Goal: Information Seeking & Learning: Learn about a topic

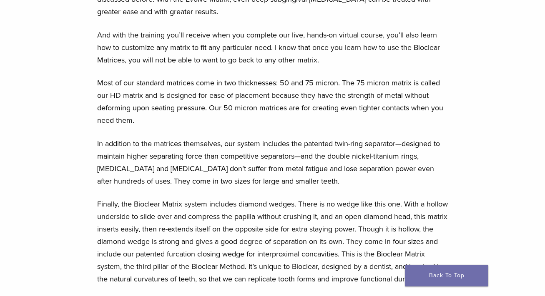
scroll to position [1050, 0]
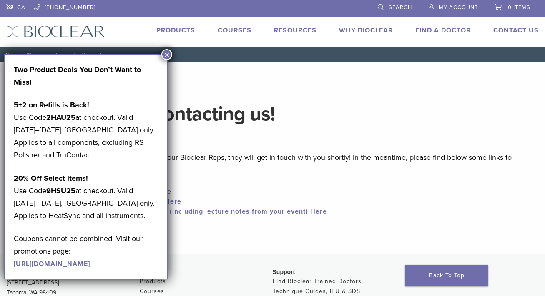
click at [166, 57] on button "×" at bounding box center [166, 54] width 11 height 11
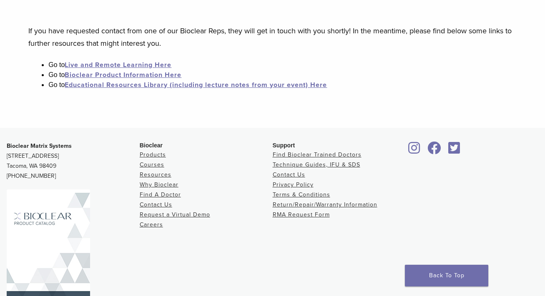
scroll to position [158, 0]
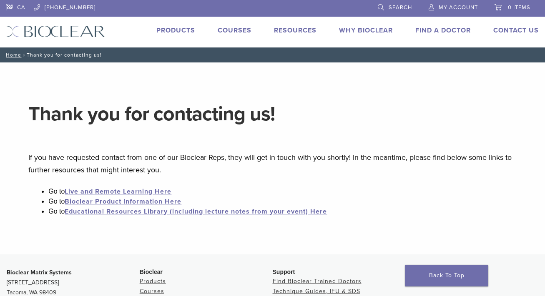
click at [226, 30] on link "Courses" at bounding box center [235, 30] width 34 height 8
click at [130, 210] on link "Educational Resources Library (including lecture notes from your event) Here" at bounding box center [196, 212] width 262 height 8
